Goal: Information Seeking & Learning: Learn about a topic

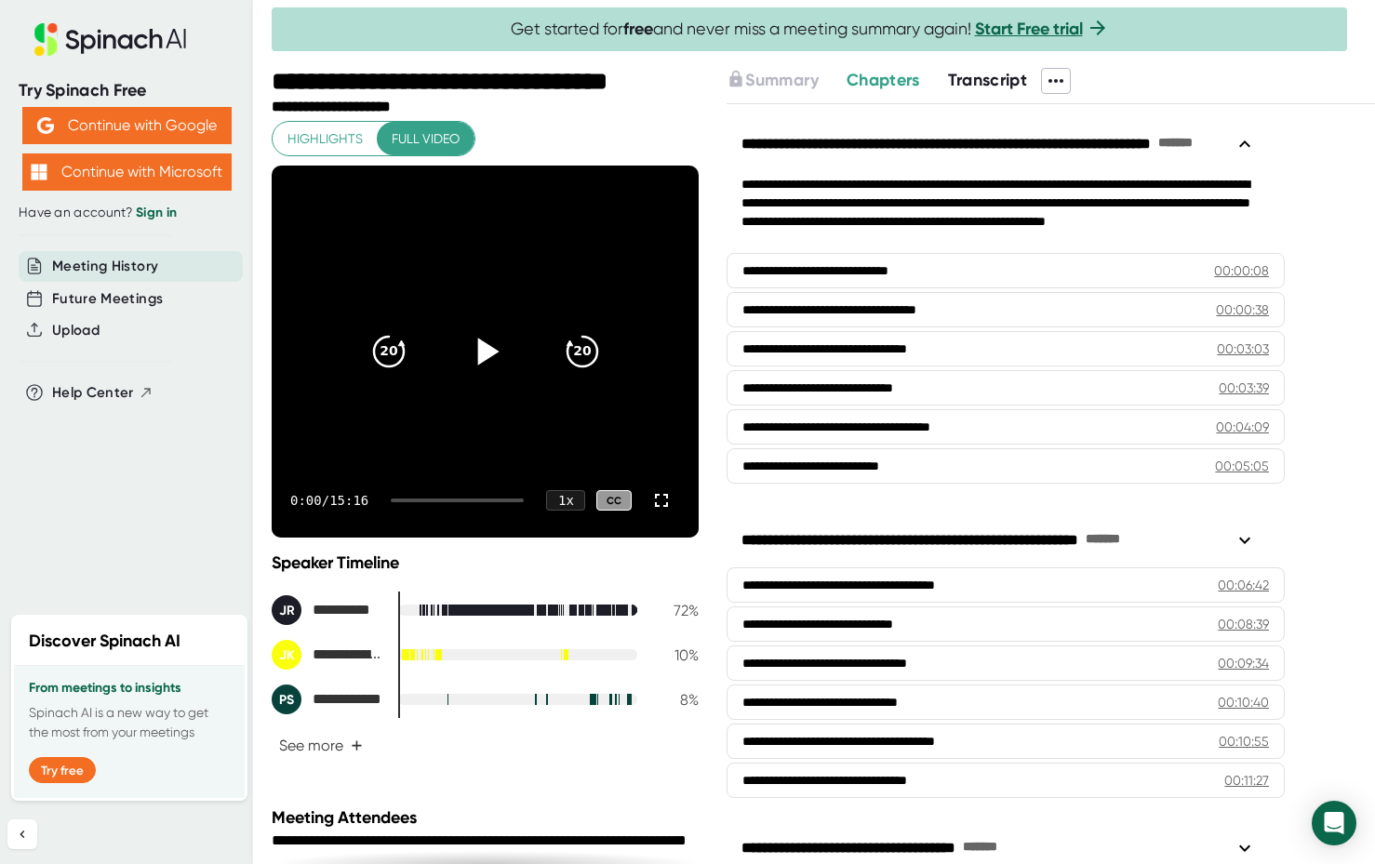
click at [478, 354] on icon at bounding box center [487, 351] width 21 height 27
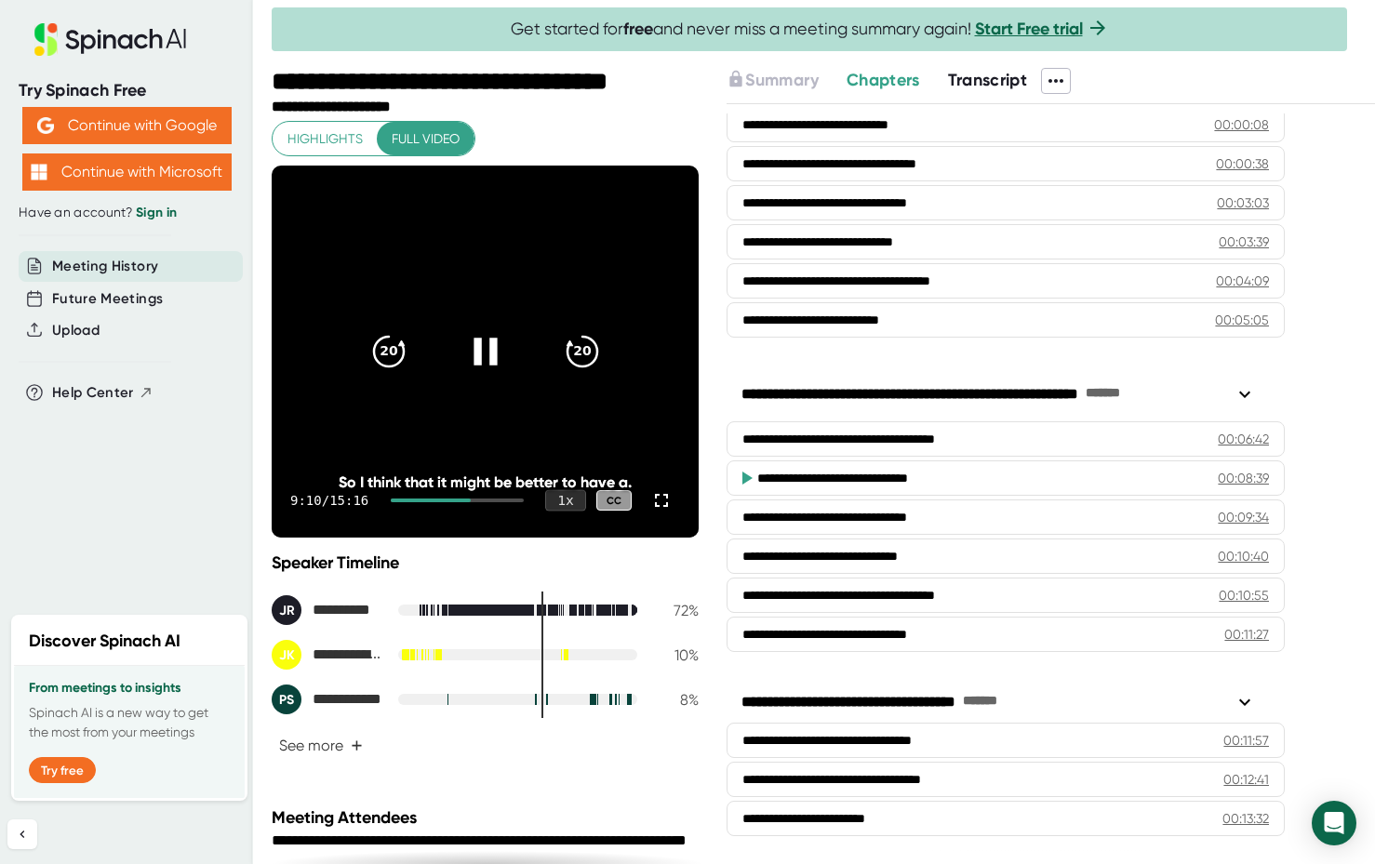
click at [555, 502] on div "1 x" at bounding box center [565, 500] width 41 height 21
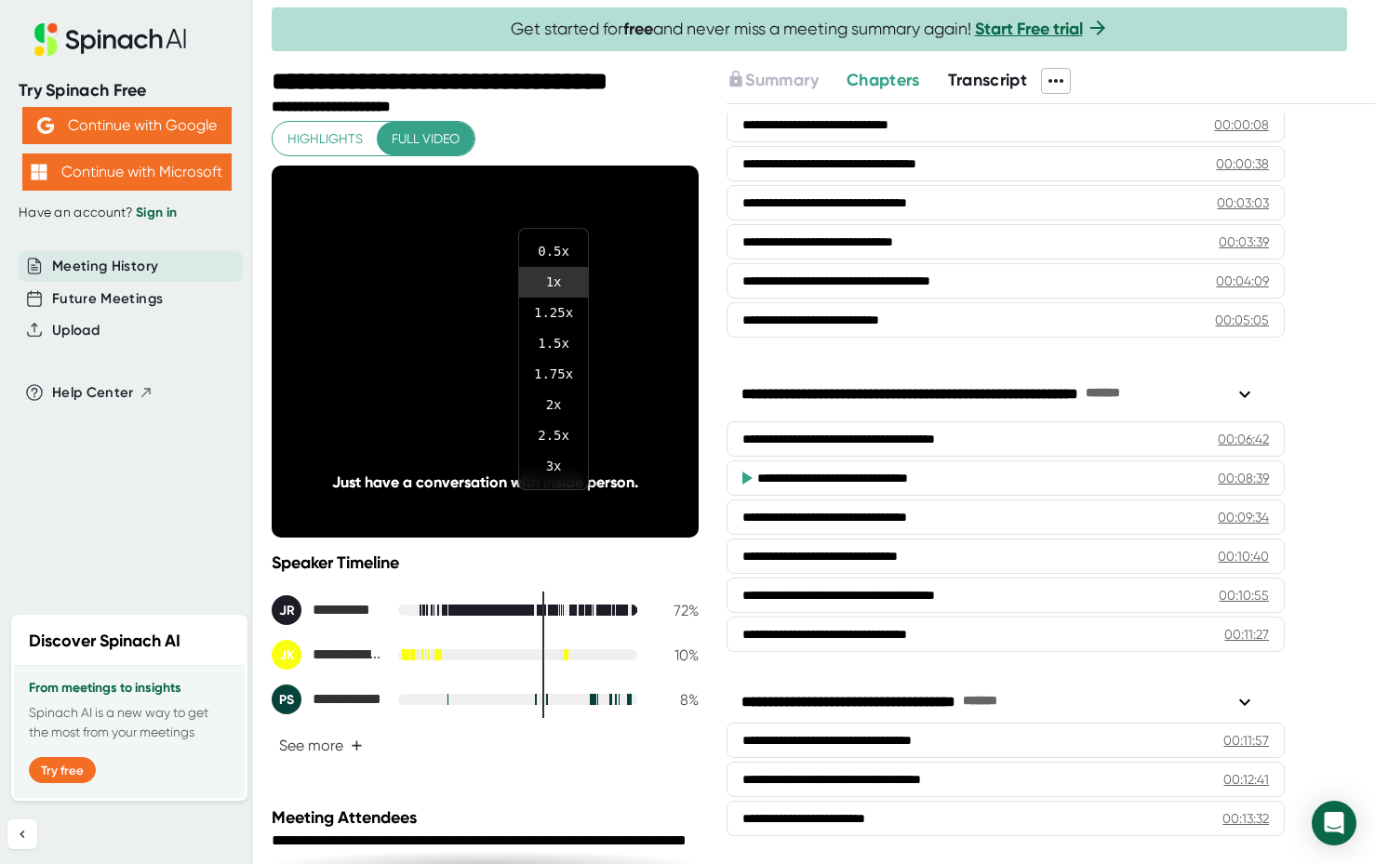
click at [212, 475] on div at bounding box center [687, 432] width 1375 height 864
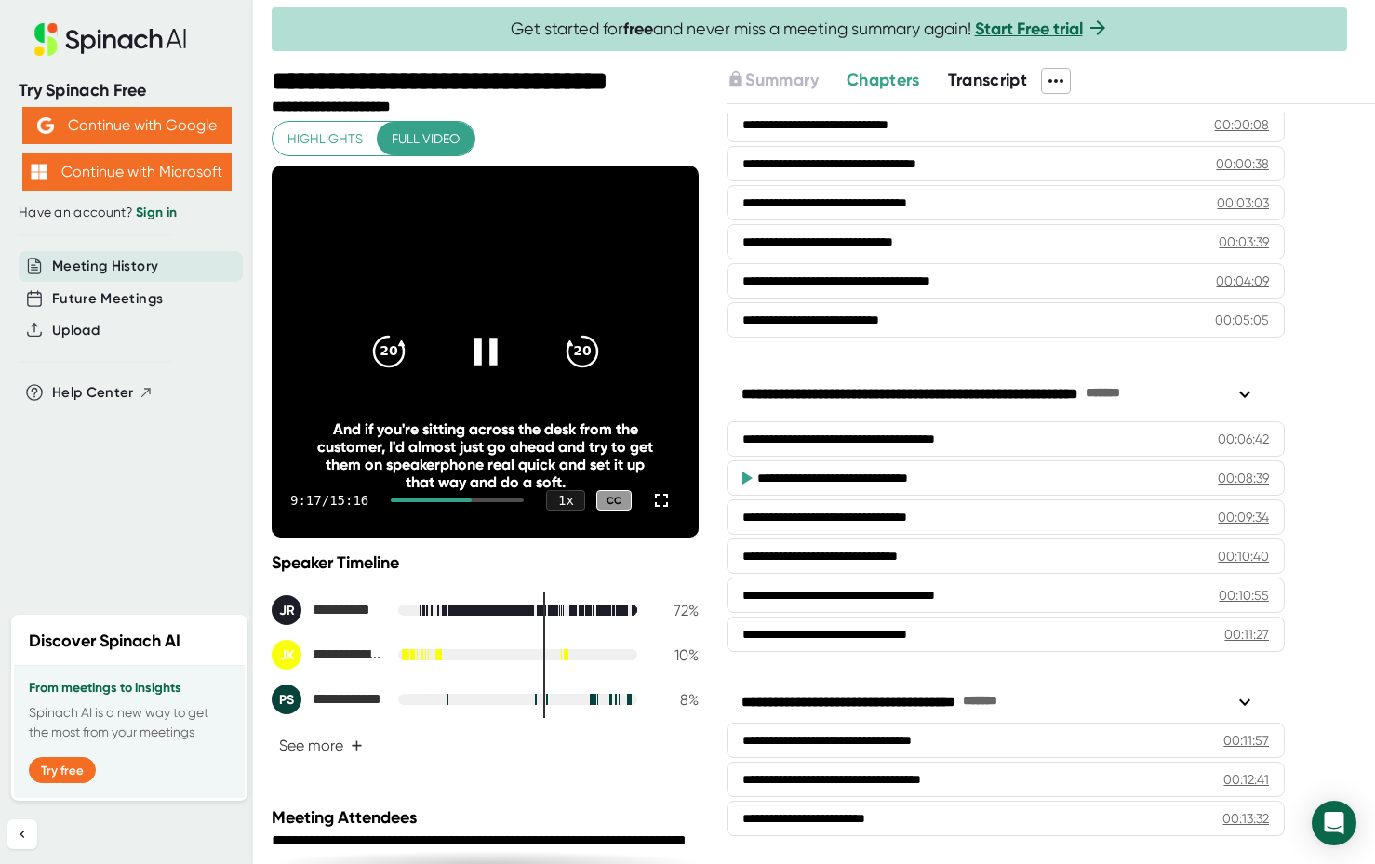
drag, startPoint x: 464, startPoint y: 502, endPoint x: 454, endPoint y: 501, distance: 10.3
click at [454, 501] on div at bounding box center [431, 501] width 81 height 4
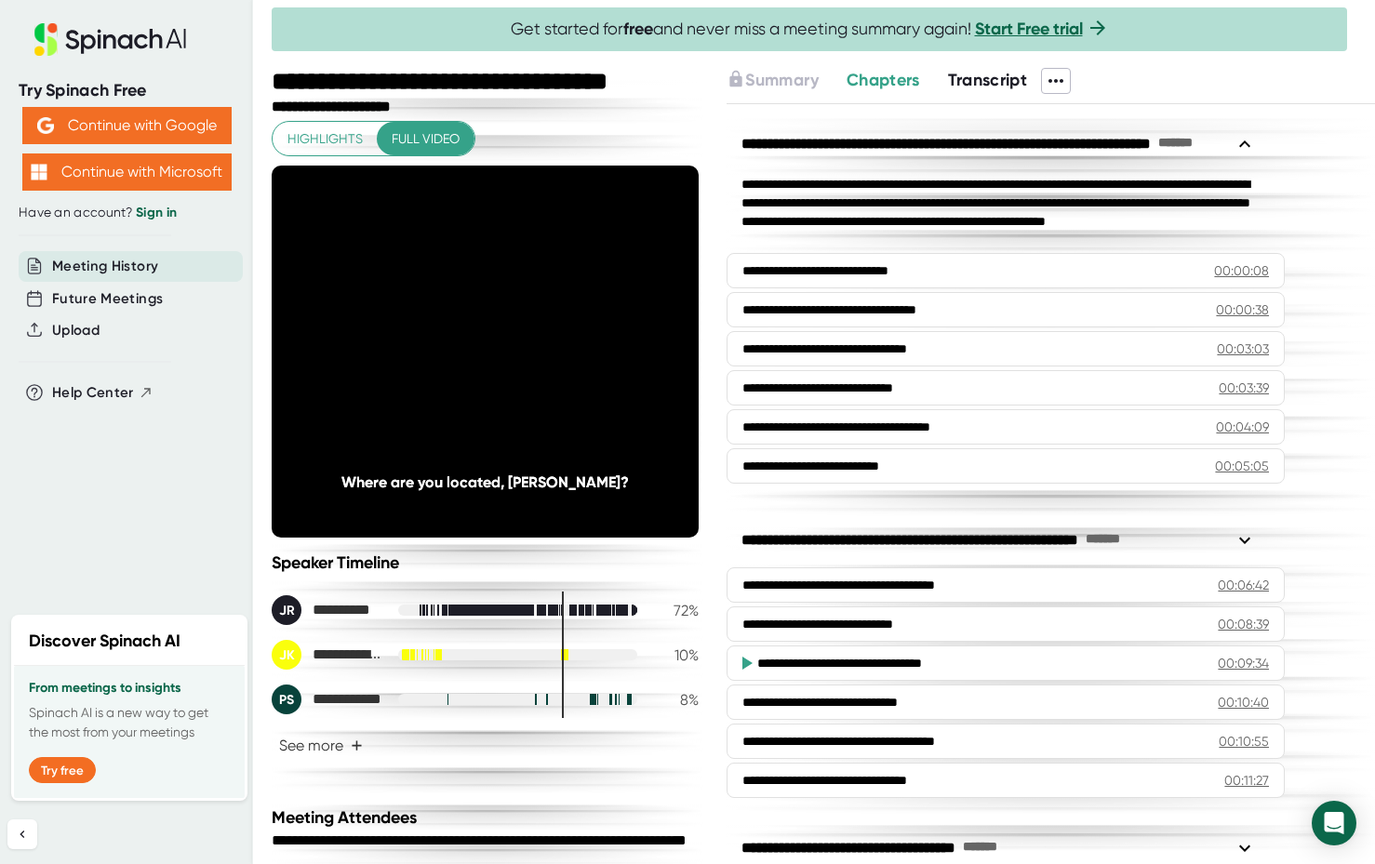
scroll to position [146, 0]
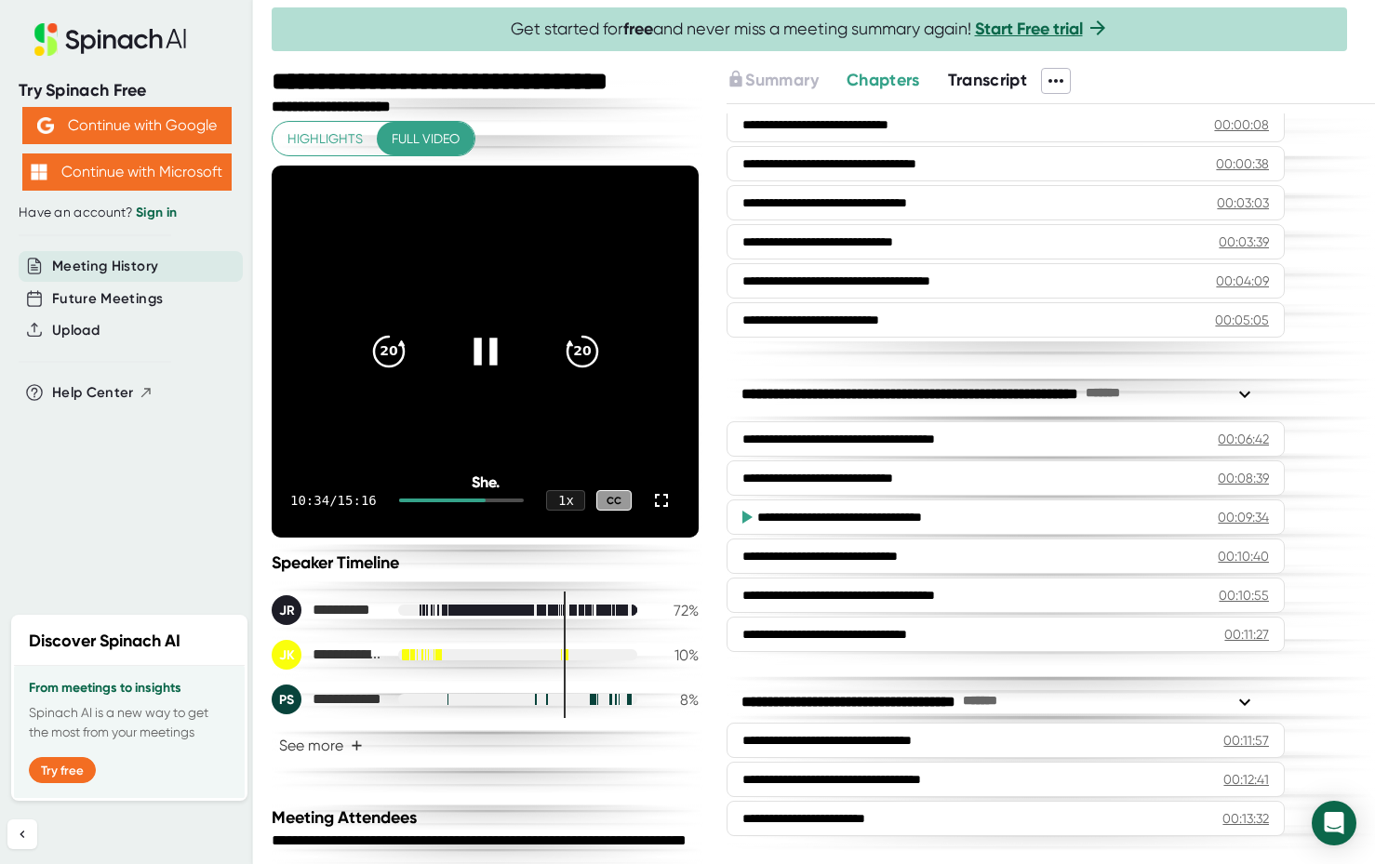
click at [478, 355] on icon at bounding box center [485, 351] width 47 height 47
